Goal: Find specific page/section

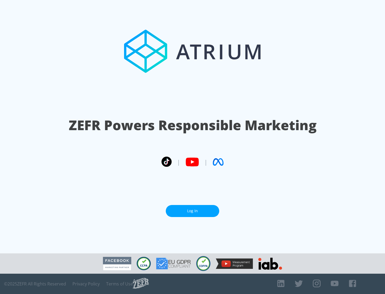
click at [193, 211] on link "Log In" at bounding box center [192, 211] width 53 height 12
